Goal: Task Accomplishment & Management: Manage account settings

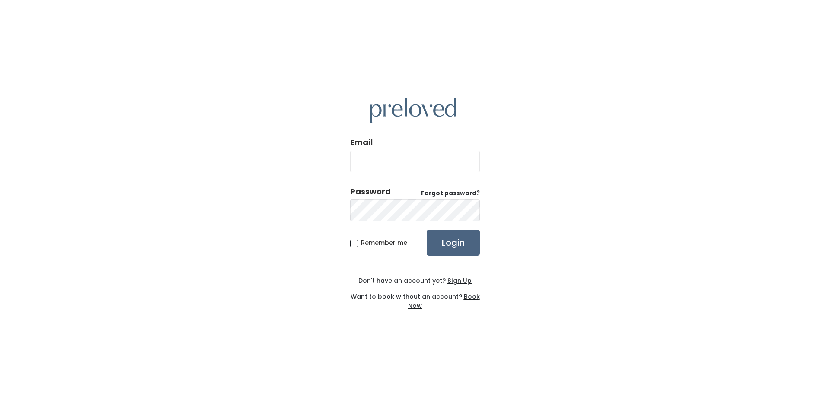
type input "clstone@sfcn.org"
click at [456, 240] on input "Login" at bounding box center [453, 243] width 53 height 26
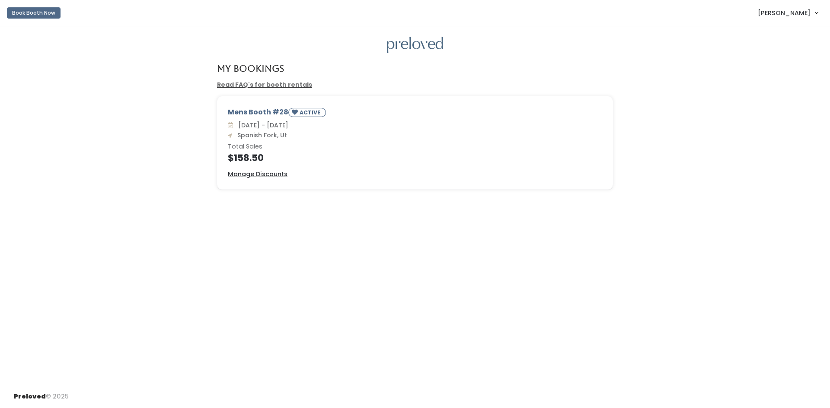
click at [801, 14] on span "[PERSON_NAME]" at bounding box center [784, 13] width 53 height 10
click at [778, 73] on button "Logout" at bounding box center [787, 73] width 77 height 16
